Goal: Task Accomplishment & Management: Manage account settings

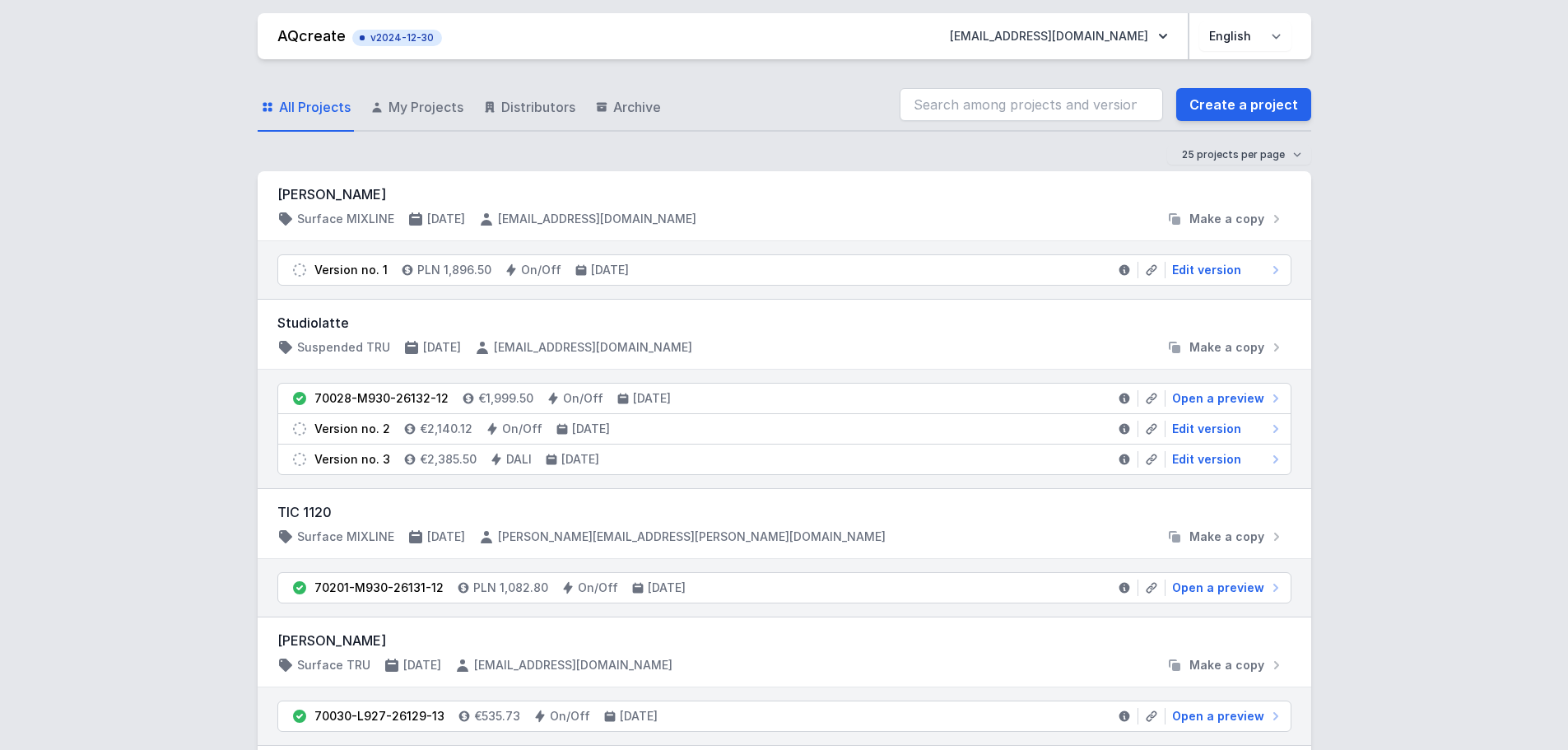
click at [1167, 34] on icon "button" at bounding box center [1163, 37] width 16 height 16
drag, startPoint x: 1037, startPoint y: 107, endPoint x: 1580, endPoint y: 11, distance: 551.4
click at [1037, 107] on button "Logout" at bounding box center [1059, 113] width 244 height 29
click at [1020, 114] on button "Logout" at bounding box center [1059, 113] width 244 height 29
click at [989, 115] on button "Logout" at bounding box center [1059, 113] width 244 height 29
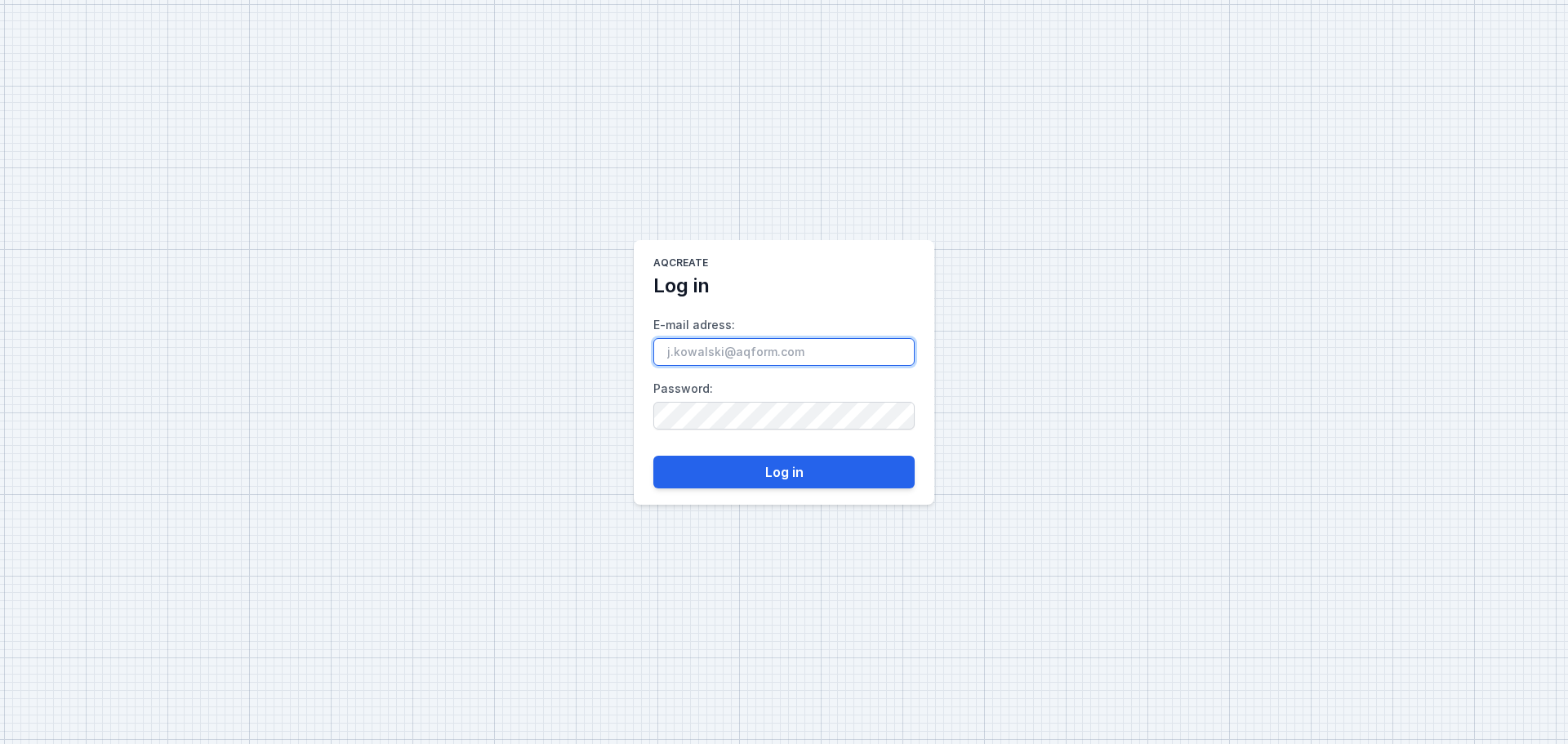
click at [745, 355] on input "E-mail adress :" at bounding box center [784, 352] width 261 height 28
paste input "[EMAIL_ADDRESS][DOMAIN_NAME]"
type input "[EMAIL_ADDRESS][DOMAIN_NAME]"
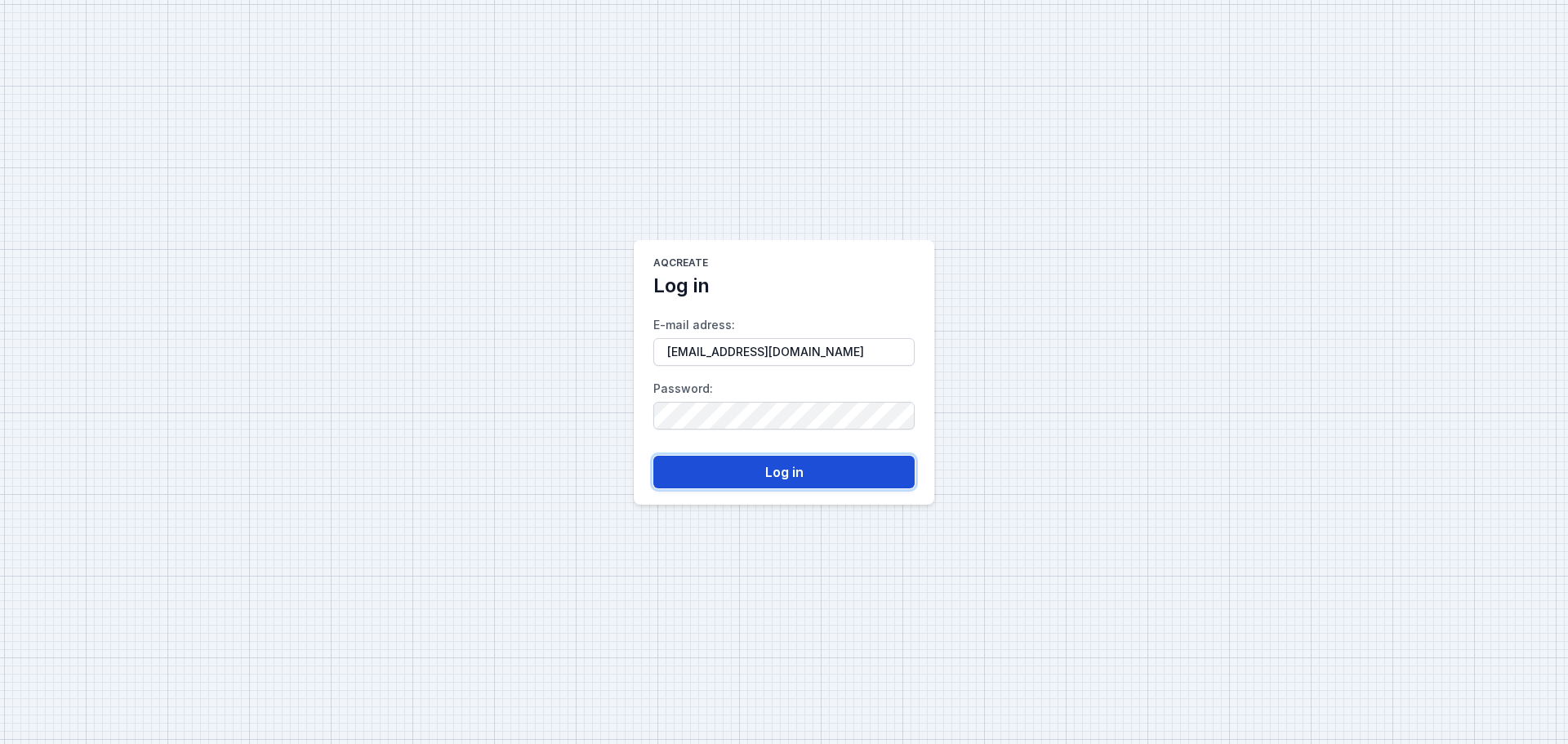
click at [730, 463] on button "Log in" at bounding box center [784, 472] width 261 height 33
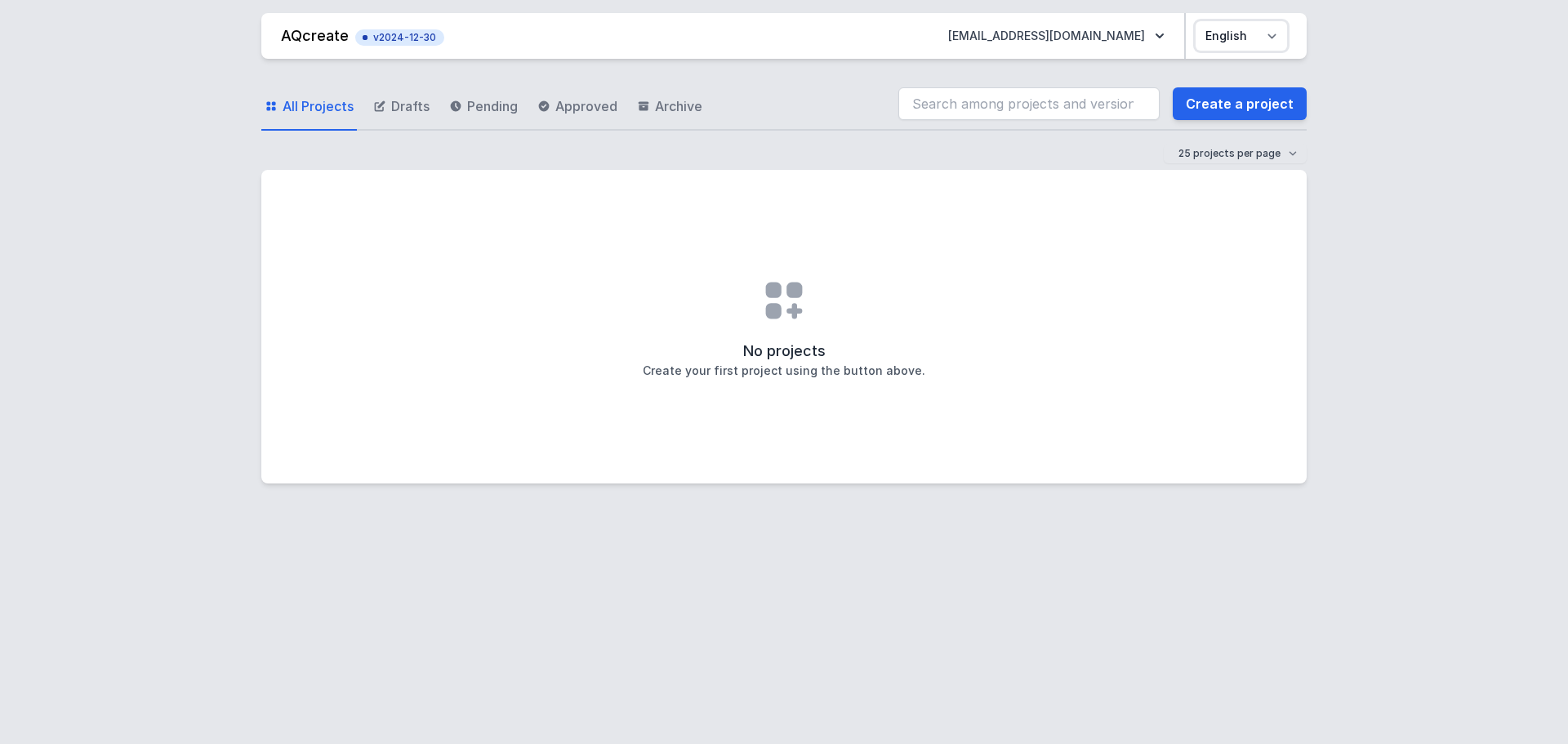
click at [1277, 41] on select "Polski English" at bounding box center [1241, 35] width 92 height 29
click at [1167, 37] on icon "button" at bounding box center [1159, 36] width 16 height 16
click at [1480, 223] on div "AQcreate v2024-12-30 [EMAIL_ADDRESS][DOMAIN_NAME] Projects Logout Polski Englis…" at bounding box center [784, 372] width 1568 height 744
